Goal: Find contact information: Find contact information

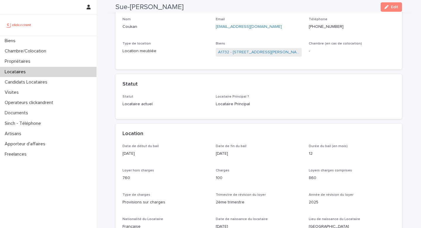
scroll to position [71, 0]
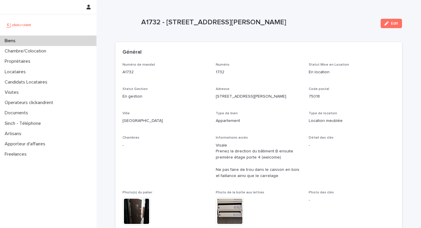
click at [38, 44] on div "Biens" at bounding box center [48, 41] width 97 height 10
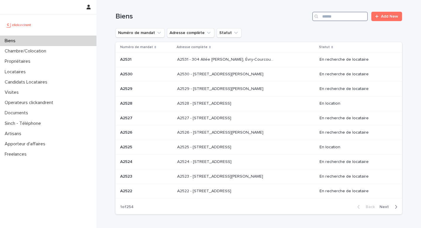
click at [355, 16] on input "Search" at bounding box center [340, 16] width 56 height 9
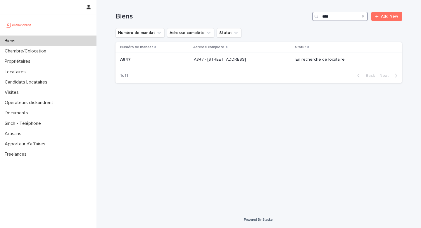
type input "****"
click at [247, 62] on p "A847 - [STREET_ADDRESS]" at bounding box center [220, 59] width 53 height 6
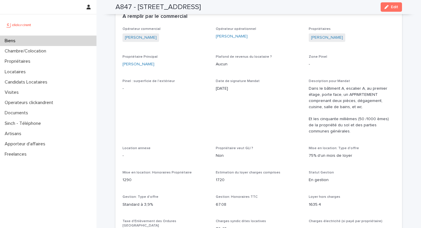
scroll to position [330, 0]
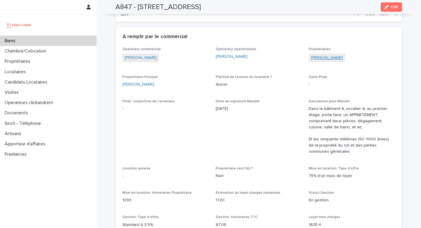
click at [335, 59] on link "[PERSON_NAME]" at bounding box center [327, 58] width 32 height 6
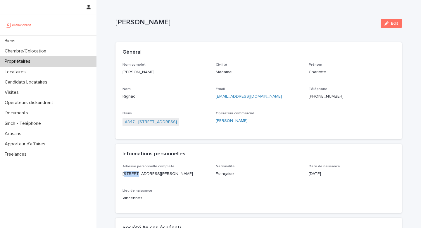
drag, startPoint x: 125, startPoint y: 174, endPoint x: 135, endPoint y: 176, distance: 10.1
click at [135, 176] on p "[STREET_ADDRESS][PERSON_NAME]" at bounding box center [166, 174] width 86 height 6
drag, startPoint x: 155, startPoint y: 174, endPoint x: 159, endPoint y: 174, distance: 3.8
click at [159, 174] on p "[STREET_ADDRESS][PERSON_NAME]" at bounding box center [166, 174] width 86 height 6
click at [181, 172] on p "[STREET_ADDRESS][PERSON_NAME]" at bounding box center [166, 174] width 86 height 6
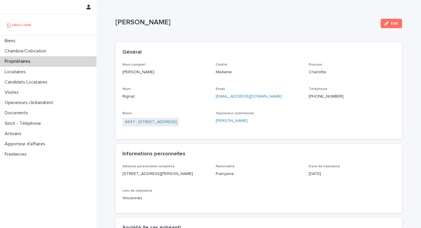
click at [195, 173] on p "[STREET_ADDRESS][PERSON_NAME]" at bounding box center [166, 174] width 86 height 6
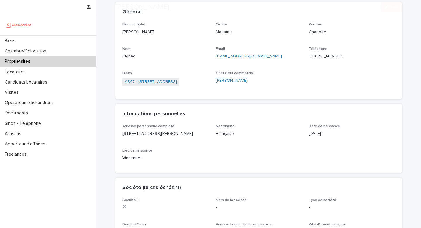
scroll to position [40, 0]
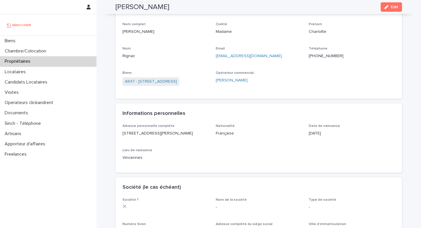
drag, startPoint x: 178, startPoint y: 133, endPoint x: 165, endPoint y: 133, distance: 13.5
click at [165, 133] on p "[STREET_ADDRESS][PERSON_NAME]" at bounding box center [166, 133] width 86 height 6
copy p "93500"
copy div "Adresse personnelle complète [STREET_ADDRESS][PERSON_NAME]"
drag, startPoint x: 194, startPoint y: 131, endPoint x: 122, endPoint y: 130, distance: 72.0
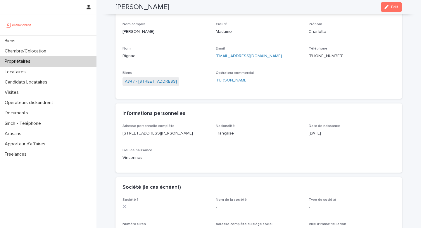
click at [122, 130] on div "Adresse personnelle complète [STREET_ADDRESS][PERSON_NAME] Nationalité Français…" at bounding box center [259, 148] width 287 height 49
copy p "[STREET_ADDRESS][PERSON_NAME]"
click at [145, 30] on p "[PERSON_NAME]" at bounding box center [166, 32] width 86 height 6
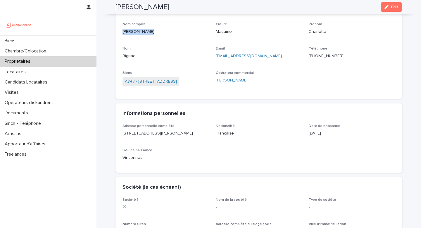
copy p "[PERSON_NAME]"
click at [267, 55] on p "[EMAIL_ADDRESS][DOMAIN_NAME]" at bounding box center [259, 56] width 86 height 6
copy link "[EMAIL_ADDRESS][DOMAIN_NAME]"
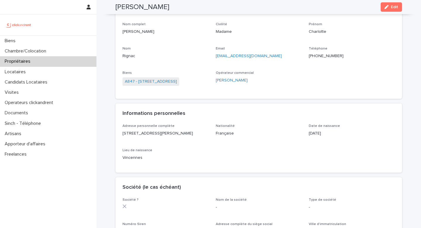
click at [343, 55] on p "[PHONE_NUMBER]" at bounding box center [352, 56] width 86 height 6
copy ringoverc2c-number-84e06f14122c "[PHONE_NUMBER]"
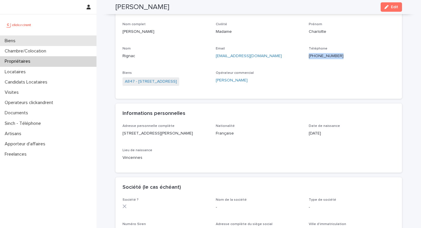
click at [52, 41] on div "Biens" at bounding box center [48, 41] width 97 height 10
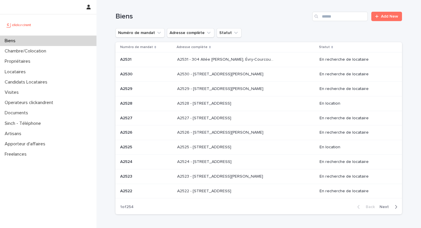
click at [331, 9] on div "Biens Add New" at bounding box center [259, 14] width 287 height 28
click at [331, 18] on input "Search" at bounding box center [340, 16] width 56 height 9
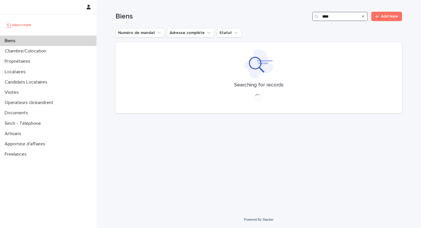
type input "*****"
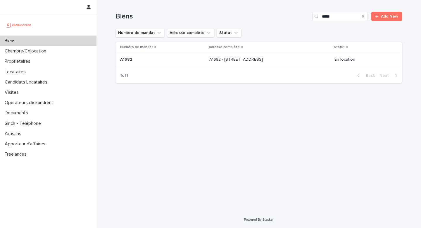
click at [286, 56] on div "A1682 - [STREET_ADDRESS] - [STREET_ADDRESS]" at bounding box center [269, 60] width 121 height 10
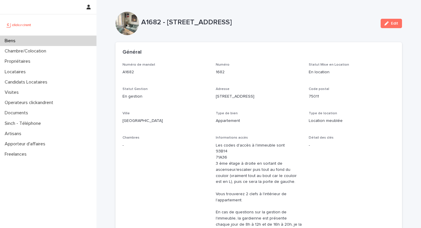
click at [286, 56] on div "Général" at bounding box center [259, 52] width 287 height 20
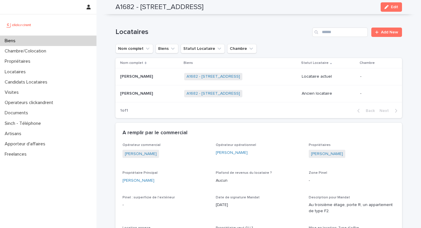
scroll to position [350, 0]
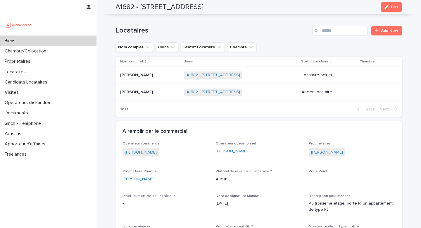
click at [276, 72] on div "A1682 - [STREET_ADDRESS] + 0" at bounding box center [240, 75] width 113 height 12
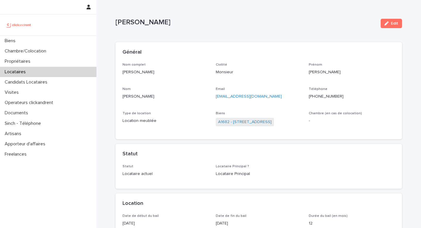
click at [137, 221] on p "[DATE]" at bounding box center [166, 223] width 86 height 6
copy p "[DATE]"
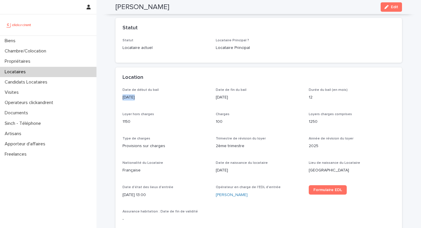
scroll to position [127, 0]
drag, startPoint x: 154, startPoint y: 192, endPoint x: 126, endPoint y: 192, distance: 27.8
click at [126, 192] on p "[DATE] 13:00" at bounding box center [166, 193] width 86 height 6
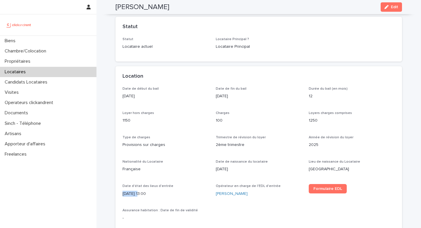
drag, startPoint x: 123, startPoint y: 192, endPoint x: 140, endPoint y: 193, distance: 17.0
click at [140, 193] on p "[DATE] 13:00" at bounding box center [166, 193] width 86 height 6
drag, startPoint x: 141, startPoint y: 193, endPoint x: 112, endPoint y: 194, distance: 29.0
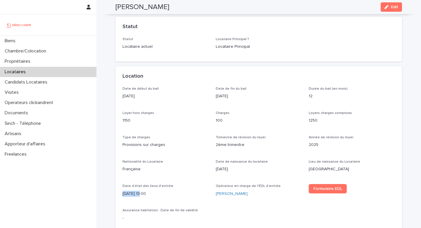
copy p "[DATE]"
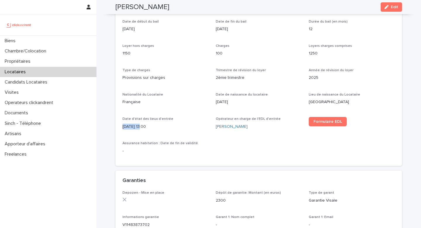
scroll to position [0, 0]
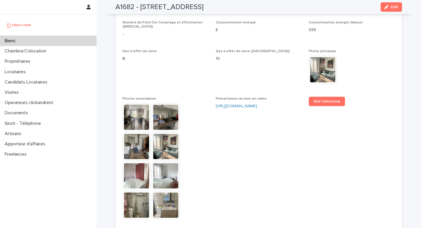
scroll to position [1487, 0]
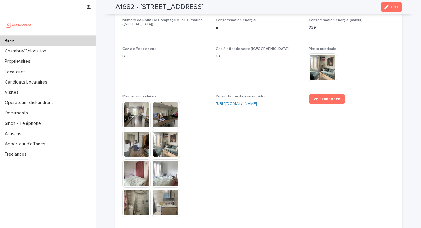
click at [169, 137] on img at bounding box center [166, 144] width 28 height 28
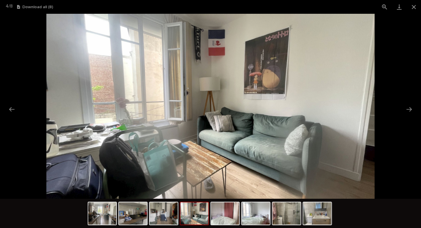
scroll to position [0, 0]
click at [217, 212] on img at bounding box center [225, 213] width 28 height 22
